Goal: Check status: Check status

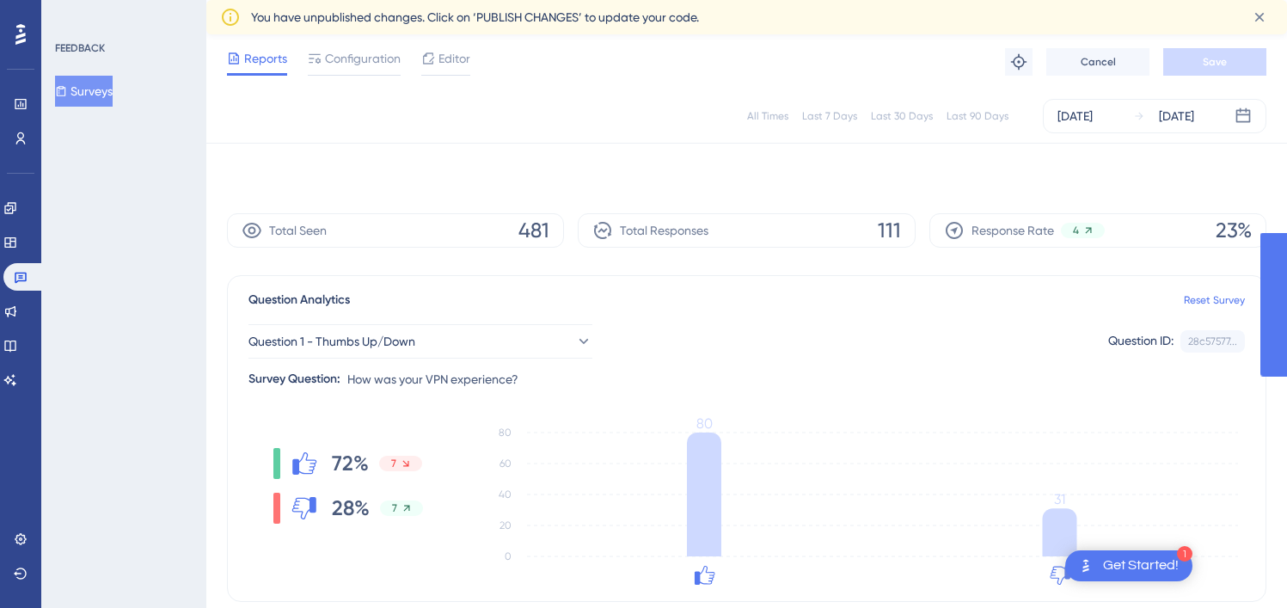
click at [1175, 117] on div "Aug 21 2025" at bounding box center [1176, 116] width 35 height 21
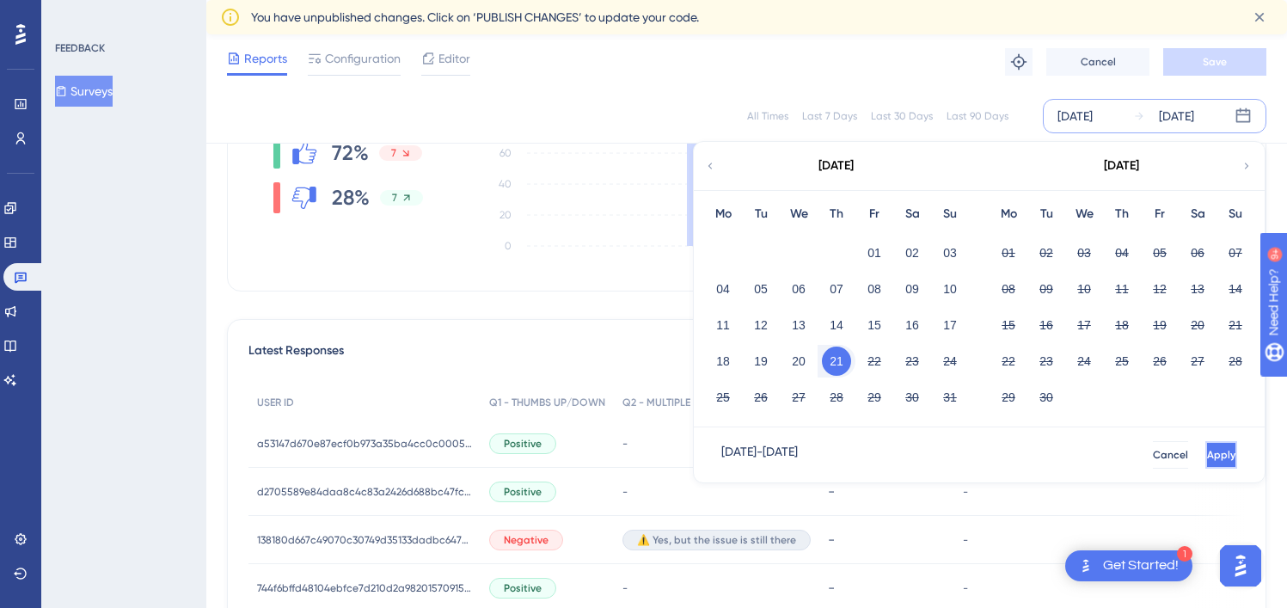
click at [1207, 456] on span "Apply" at bounding box center [1221, 455] width 28 height 14
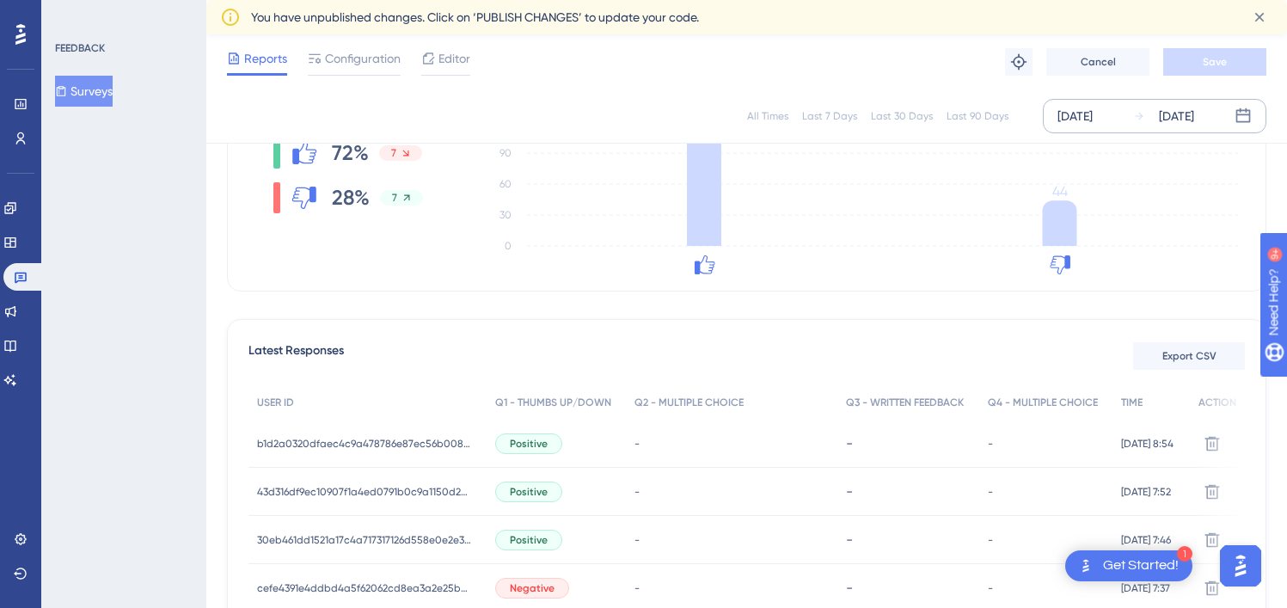
click at [1151, 129] on div "Aug 21 2025 Aug 21 2025" at bounding box center [1155, 116] width 224 height 34
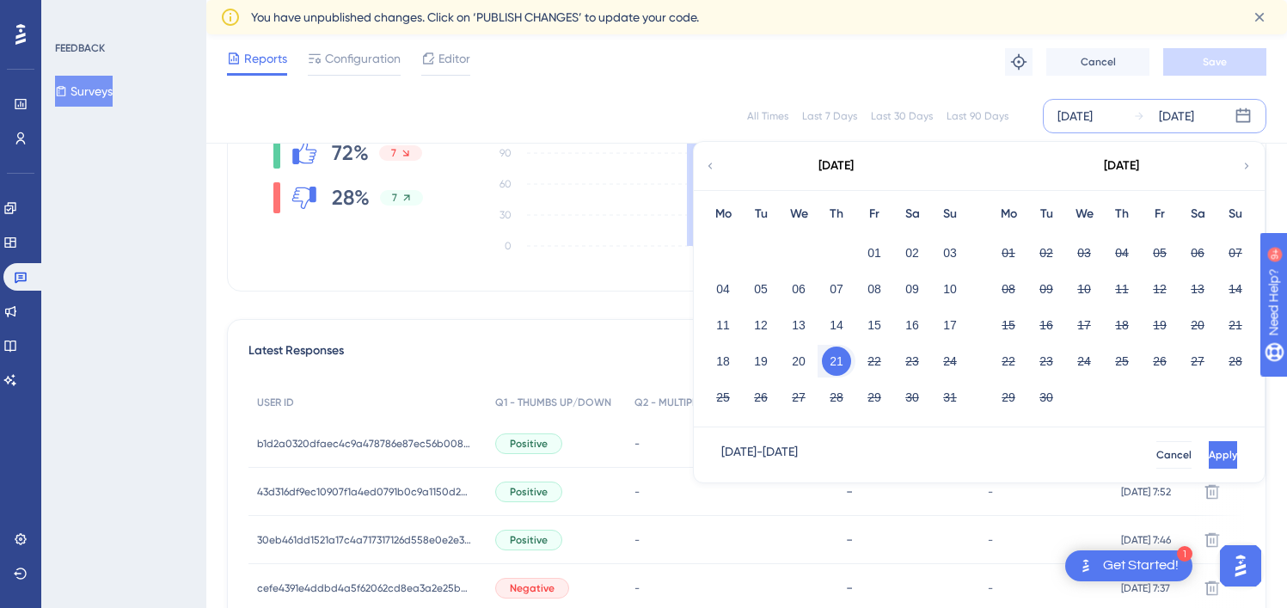
click at [820, 359] on div "21" at bounding box center [837, 361] width 38 height 33
click at [841, 355] on button "21" at bounding box center [836, 361] width 29 height 29
click at [876, 360] on button "22" at bounding box center [874, 361] width 29 height 29
click at [1206, 445] on button "Apply" at bounding box center [1222, 455] width 32 height 28
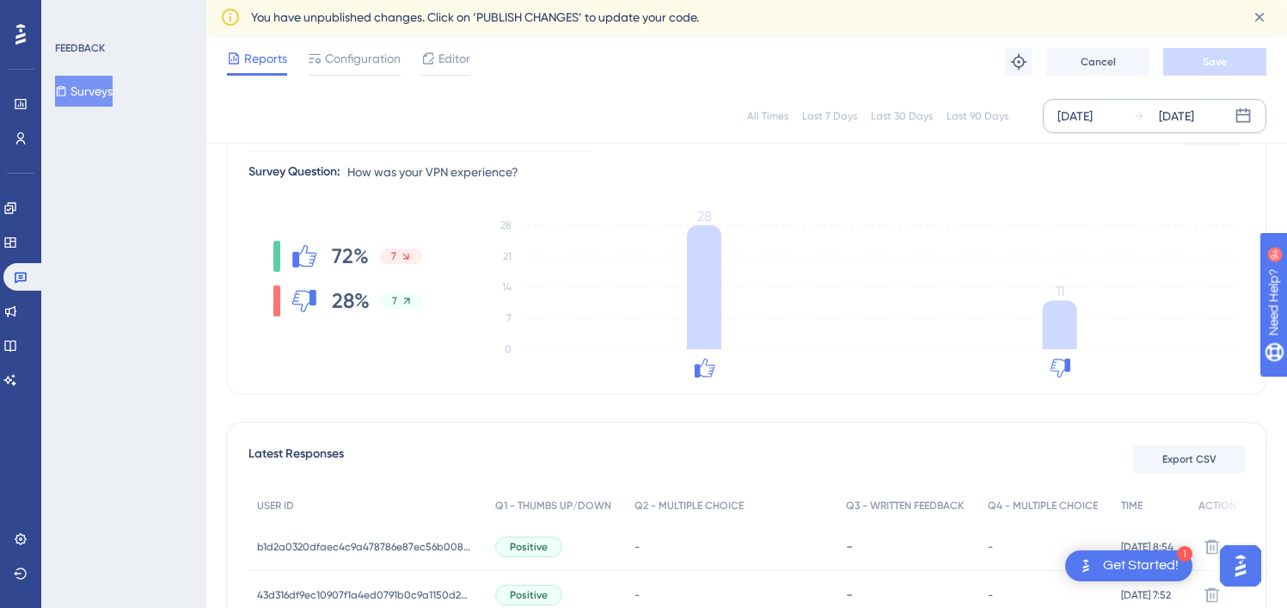
scroll to position [199, 0]
